Goal: Navigation & Orientation: Find specific page/section

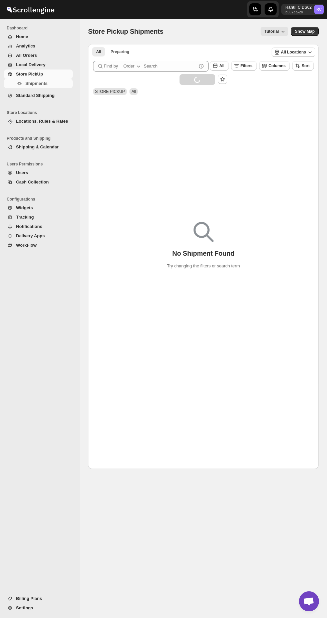
click at [65, 74] on span "Store PickUp" at bounding box center [43, 74] width 55 height 7
click at [69, 65] on span "Local Delivery" at bounding box center [43, 64] width 55 height 7
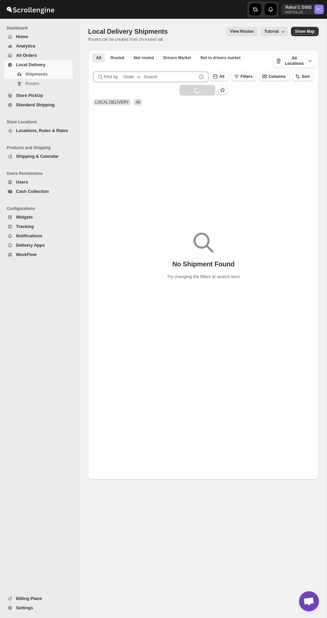
click at [62, 83] on span "Routes" at bounding box center [48, 83] width 46 height 7
